Goal: Check status: Check status

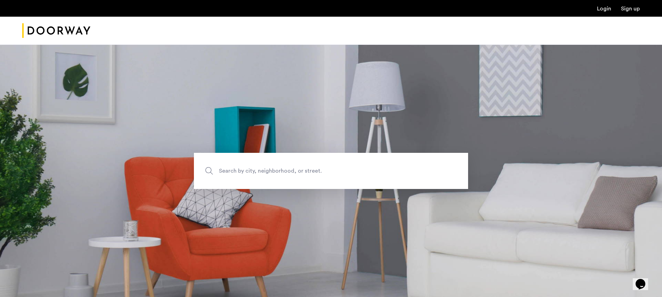
click at [604, 11] on link "Login" at bounding box center [604, 9] width 14 height 6
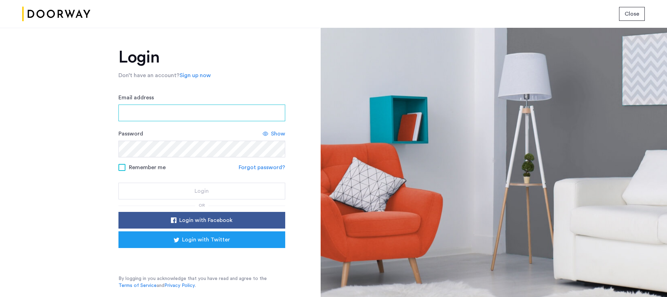
click at [166, 114] on input "Email address" at bounding box center [202, 113] width 167 height 17
type input "**********"
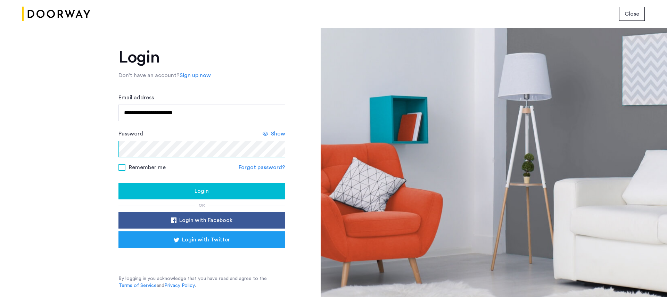
click at [119, 183] on button "Login" at bounding box center [202, 191] width 167 height 17
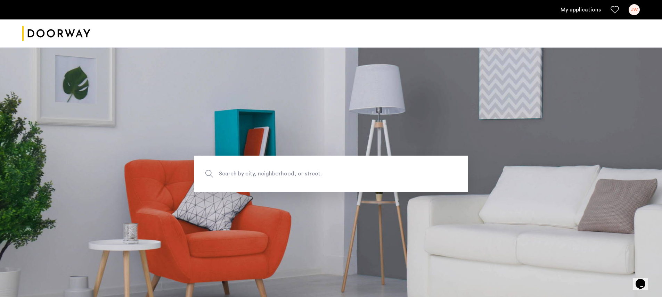
click at [573, 8] on link "My applications" at bounding box center [581, 10] width 40 height 8
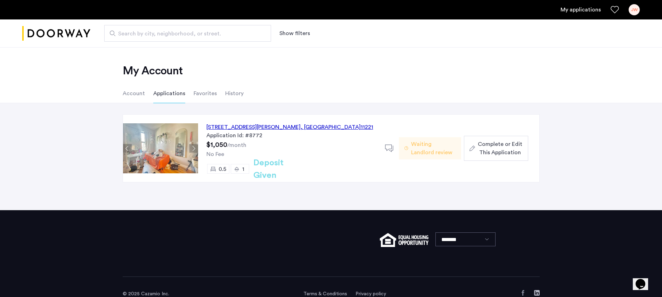
click at [296, 129] on div "1120 Hancock Street, Unit 2BR, Brooklyn , NY 11221" at bounding box center [289, 127] width 167 height 8
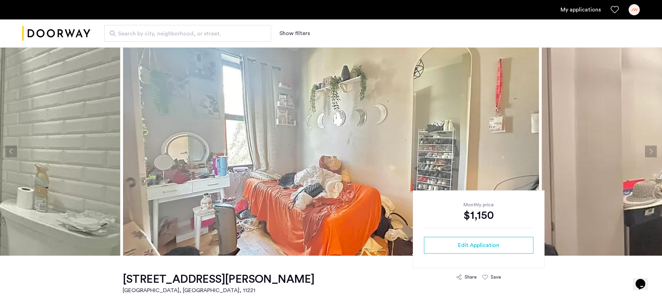
click at [654, 149] on button "Next apartment" at bounding box center [651, 152] width 12 height 12
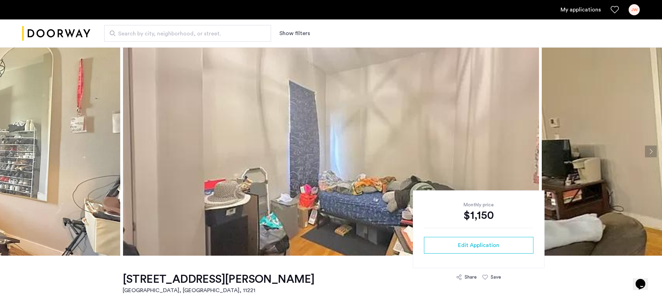
click at [653, 149] on button "Next apartment" at bounding box center [651, 152] width 12 height 12
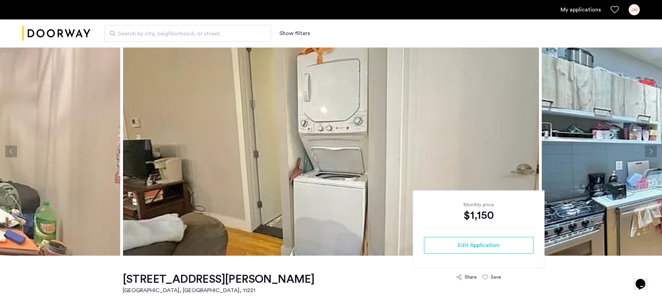
click at [653, 149] on button "Next apartment" at bounding box center [651, 152] width 12 height 12
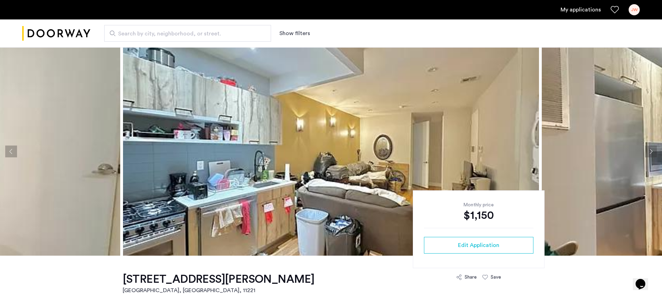
click at [653, 149] on button "Next apartment" at bounding box center [651, 152] width 12 height 12
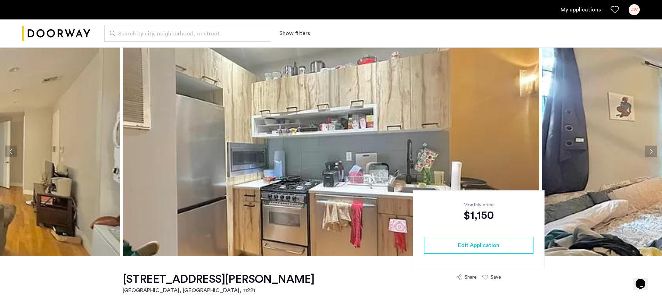
click at [653, 149] on button "Next apartment" at bounding box center [651, 152] width 12 height 12
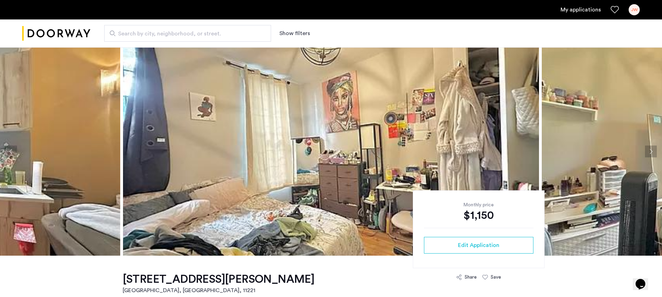
click at [653, 149] on button "Next apartment" at bounding box center [651, 152] width 12 height 12
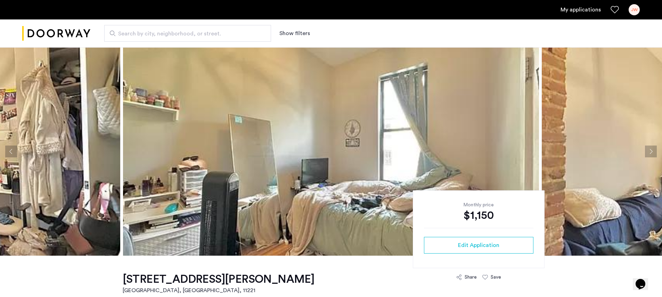
click at [653, 149] on button "Next apartment" at bounding box center [651, 152] width 12 height 12
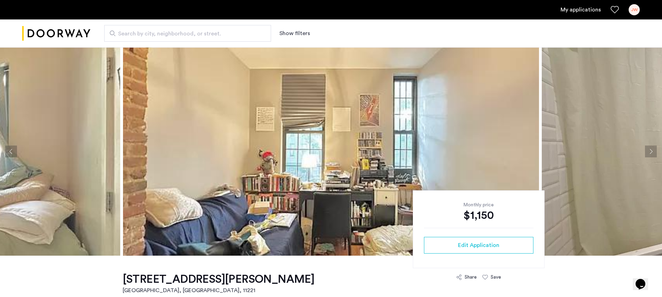
click at [653, 149] on button "Next apartment" at bounding box center [651, 152] width 12 height 12
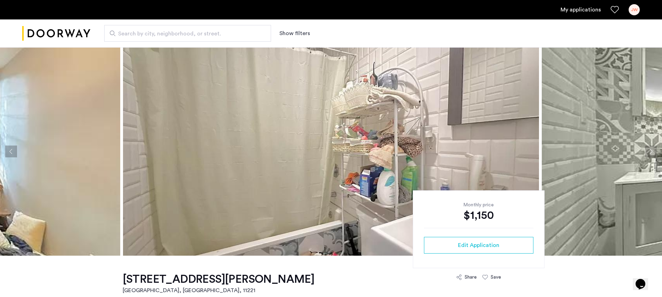
click at [653, 149] on button "Next apartment" at bounding box center [651, 152] width 12 height 12
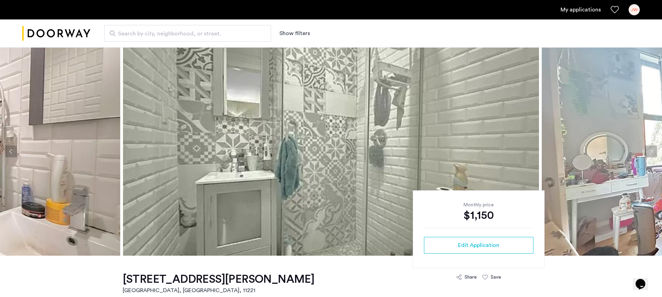
click at [653, 149] on button "Next apartment" at bounding box center [651, 152] width 12 height 12
